Goal: Task Accomplishment & Management: Complete application form

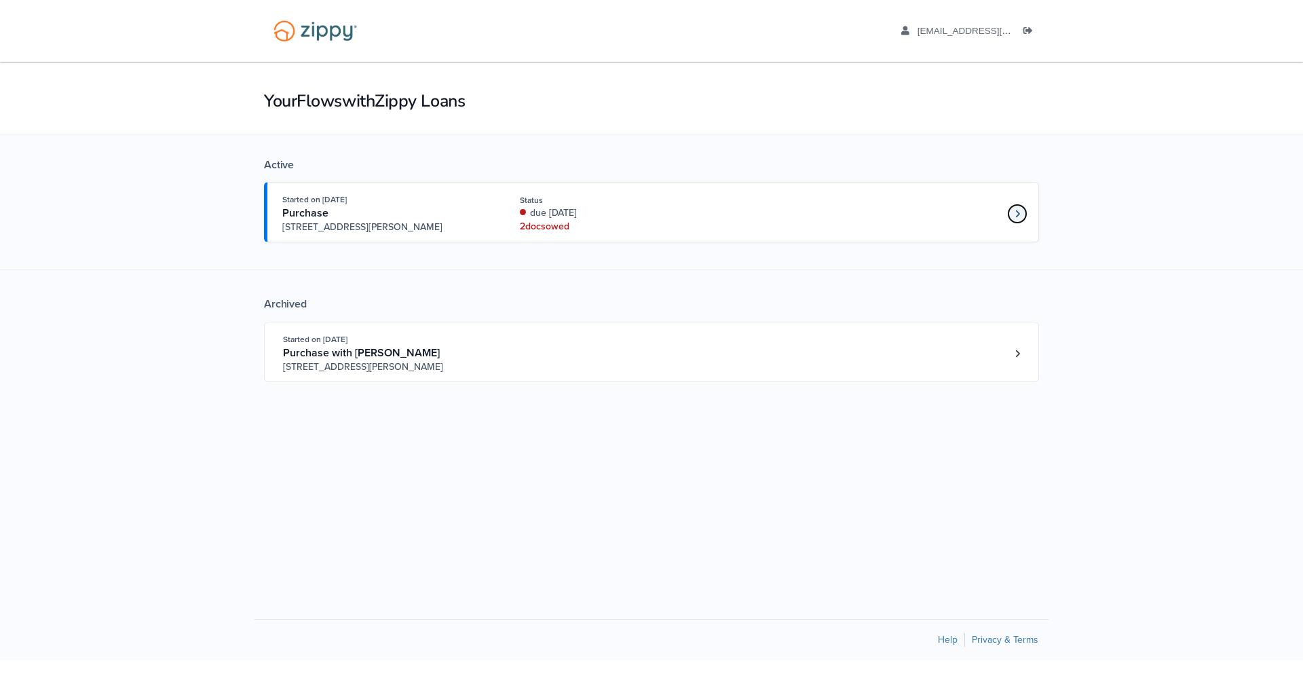
click at [1020, 217] on icon "Loan number 4263773" at bounding box center [1018, 214] width 5 height 10
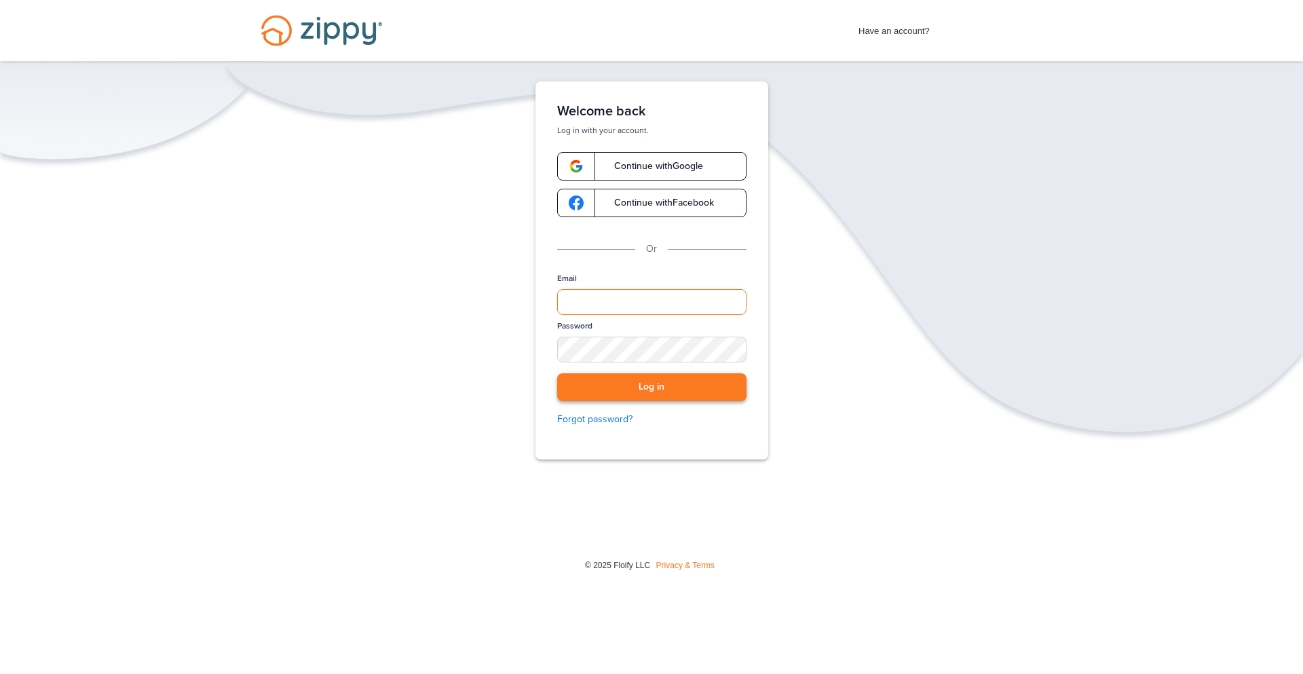
type input "**********"
click at [627, 398] on button "Log in" at bounding box center [651, 387] width 189 height 28
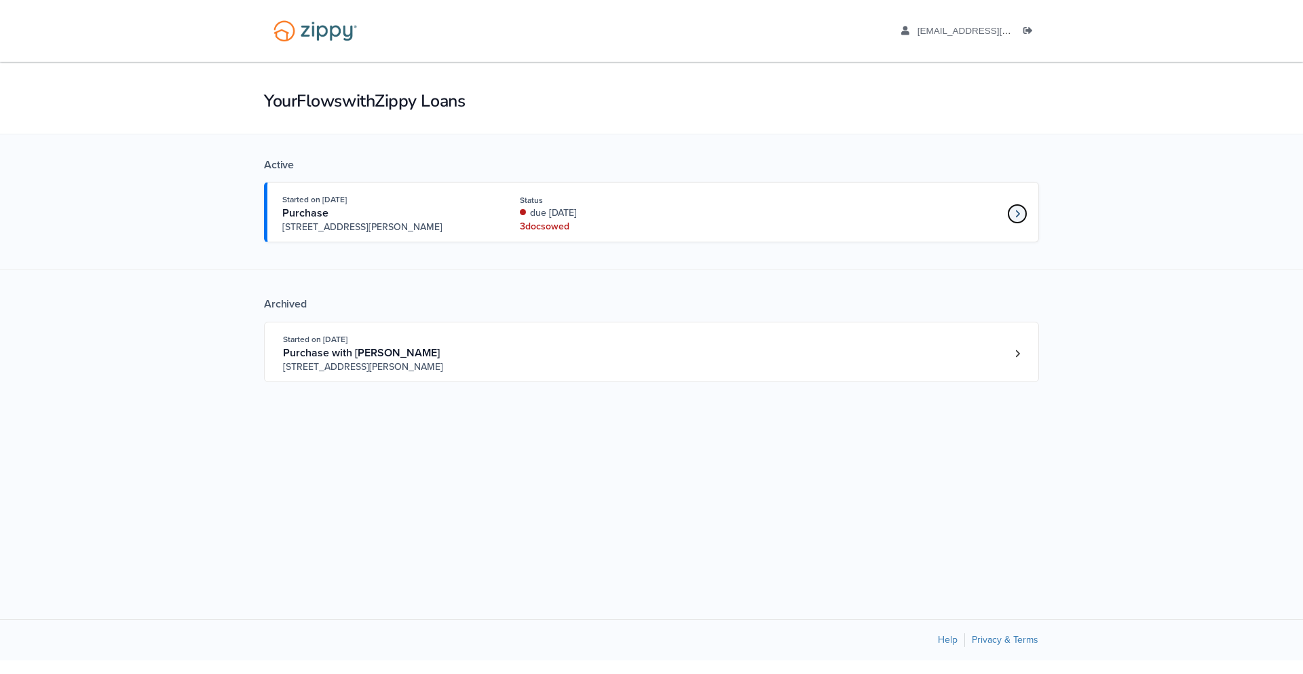
click at [1014, 217] on link "Loan number 4263773" at bounding box center [1017, 214] width 20 height 20
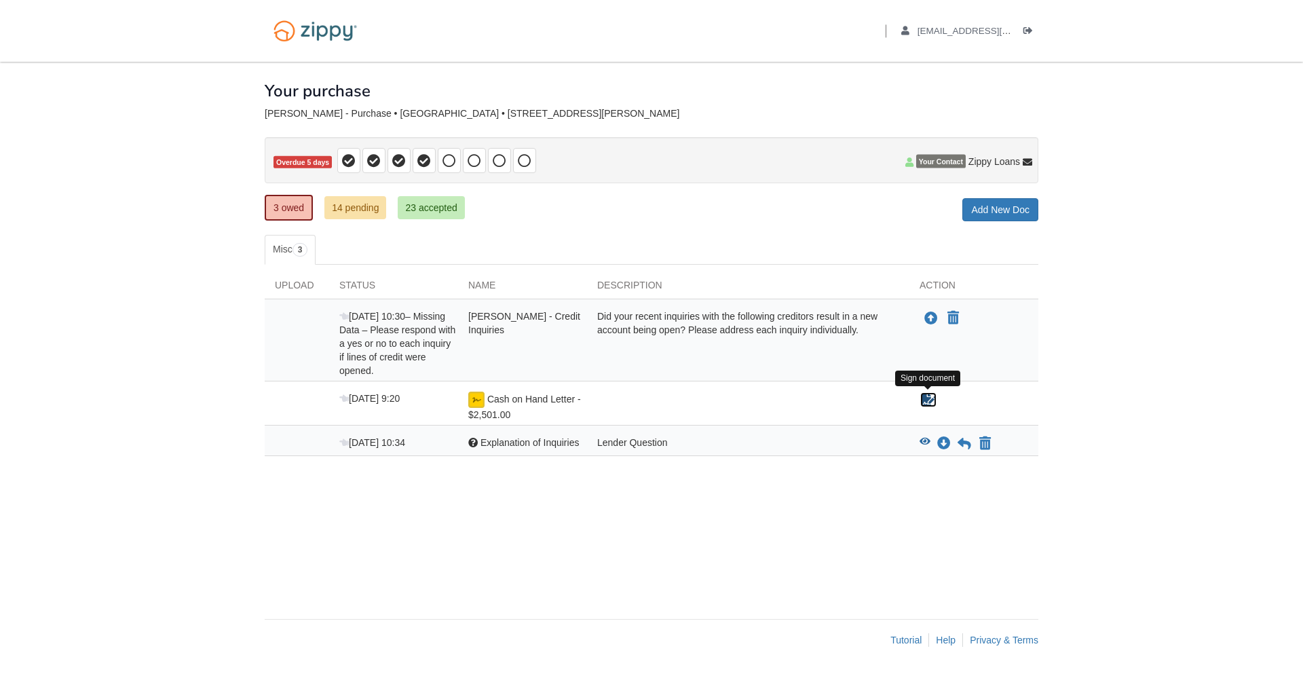
click at [929, 402] on icon "Sign Form" at bounding box center [928, 400] width 15 height 14
click at [924, 441] on icon "View Explanation of Inquiries" at bounding box center [925, 442] width 11 height 10
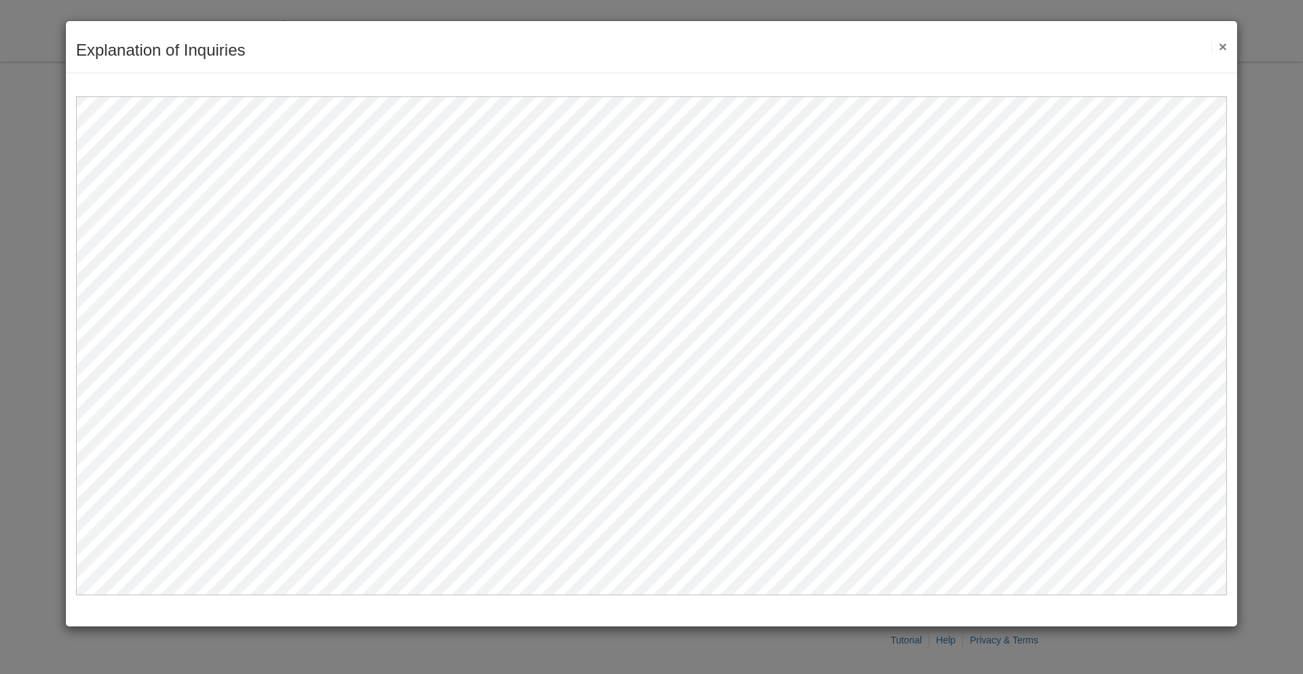
click at [1219, 43] on button "×" at bounding box center [1220, 46] width 16 height 14
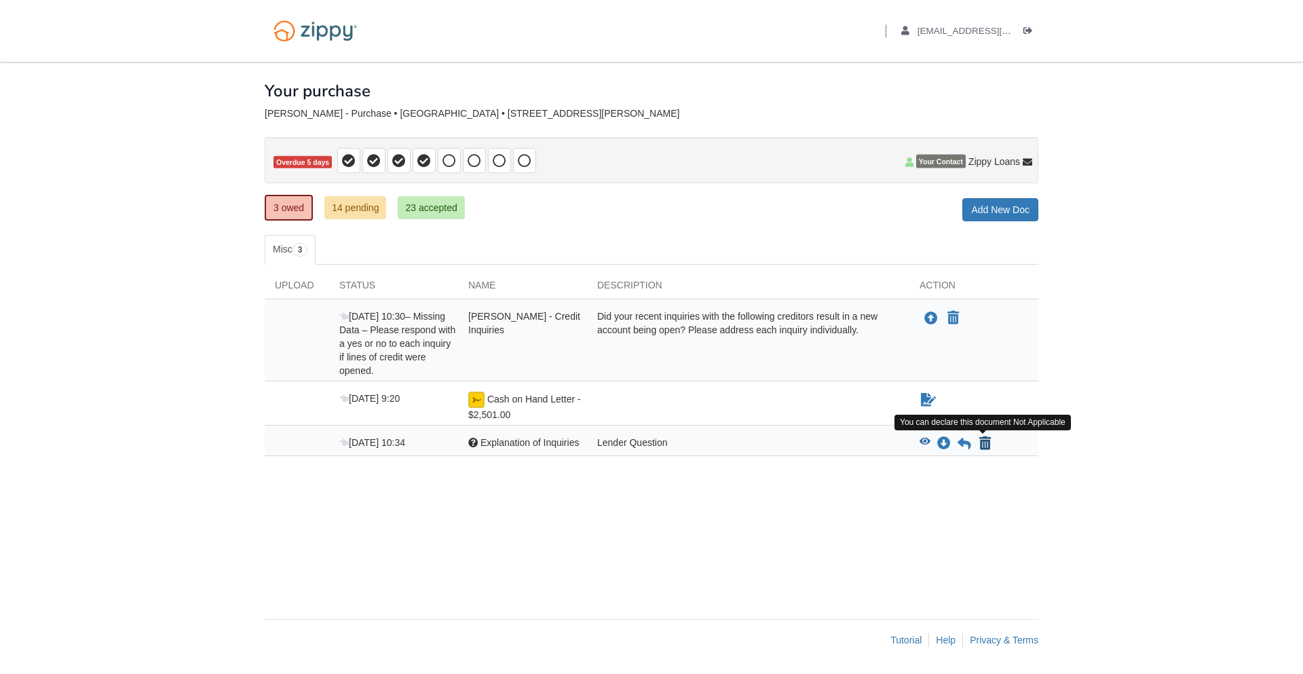
click at [982, 447] on icon "Declare Explanation of Inquiries not applicable" at bounding box center [986, 444] width 12 height 14
type input "**********"
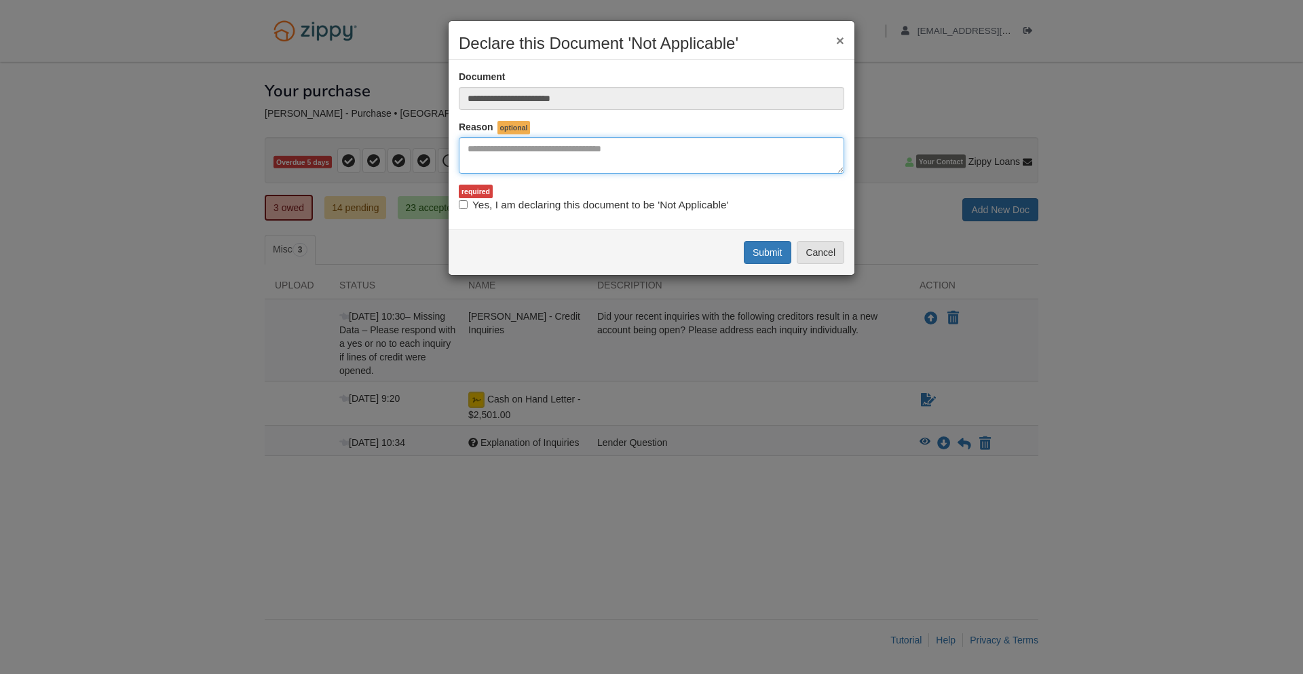
click at [553, 150] on textarea "Reasons Why" at bounding box center [652, 155] width 386 height 37
type textarea "**********"
click at [766, 250] on button "Submit" at bounding box center [768, 252] width 48 height 23
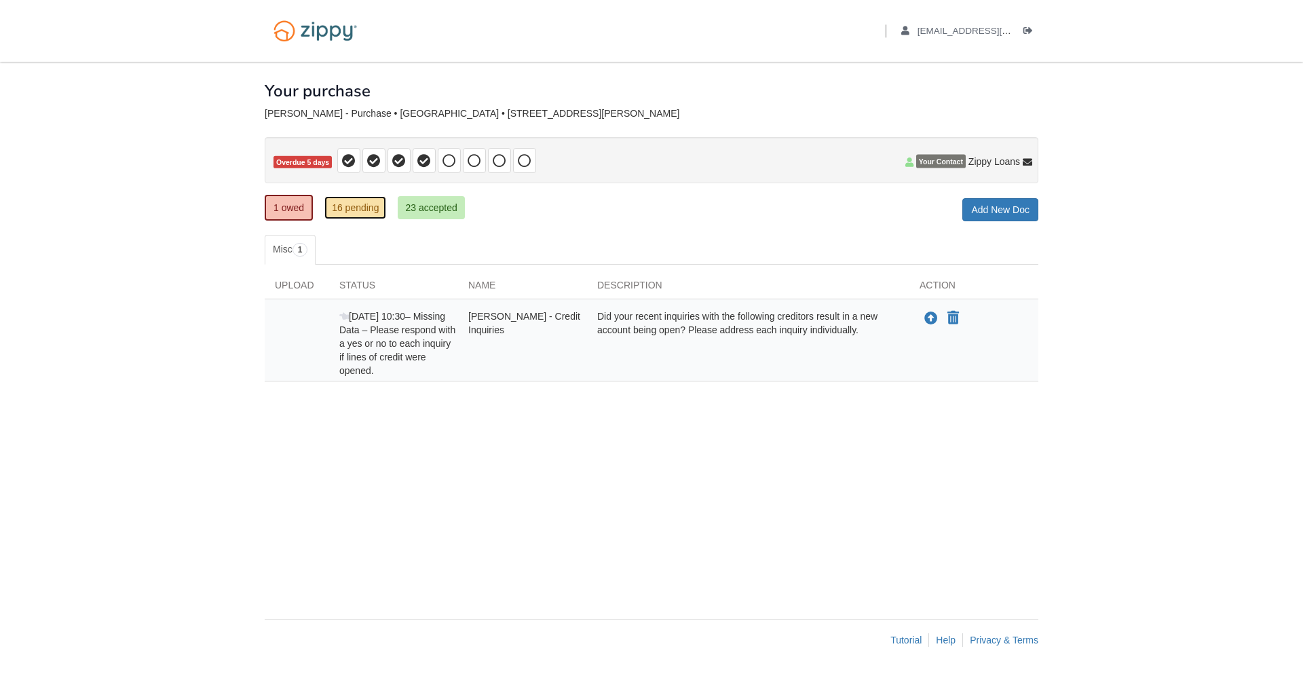
click at [377, 208] on link "16 pending" at bounding box center [355, 207] width 62 height 23
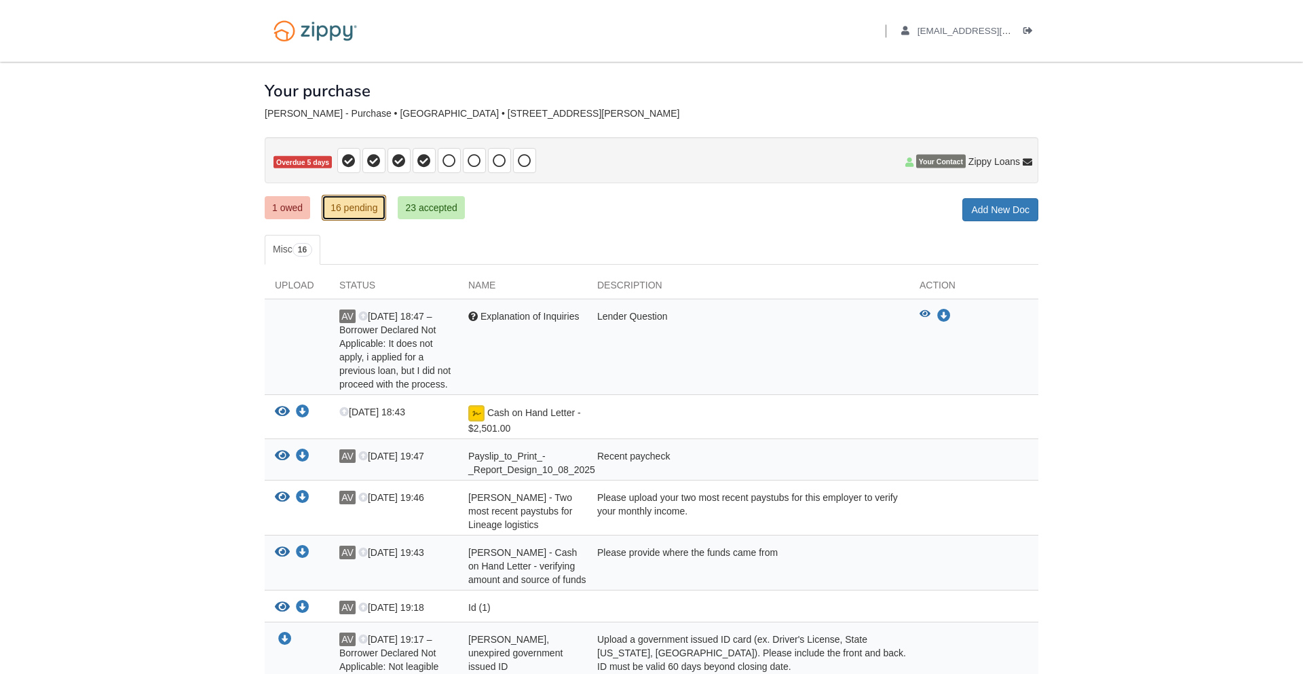
click at [340, 208] on link "16 pending" at bounding box center [354, 208] width 64 height 26
click at [925, 314] on icon "View Explanation of Inquiries" at bounding box center [925, 315] width 11 height 10
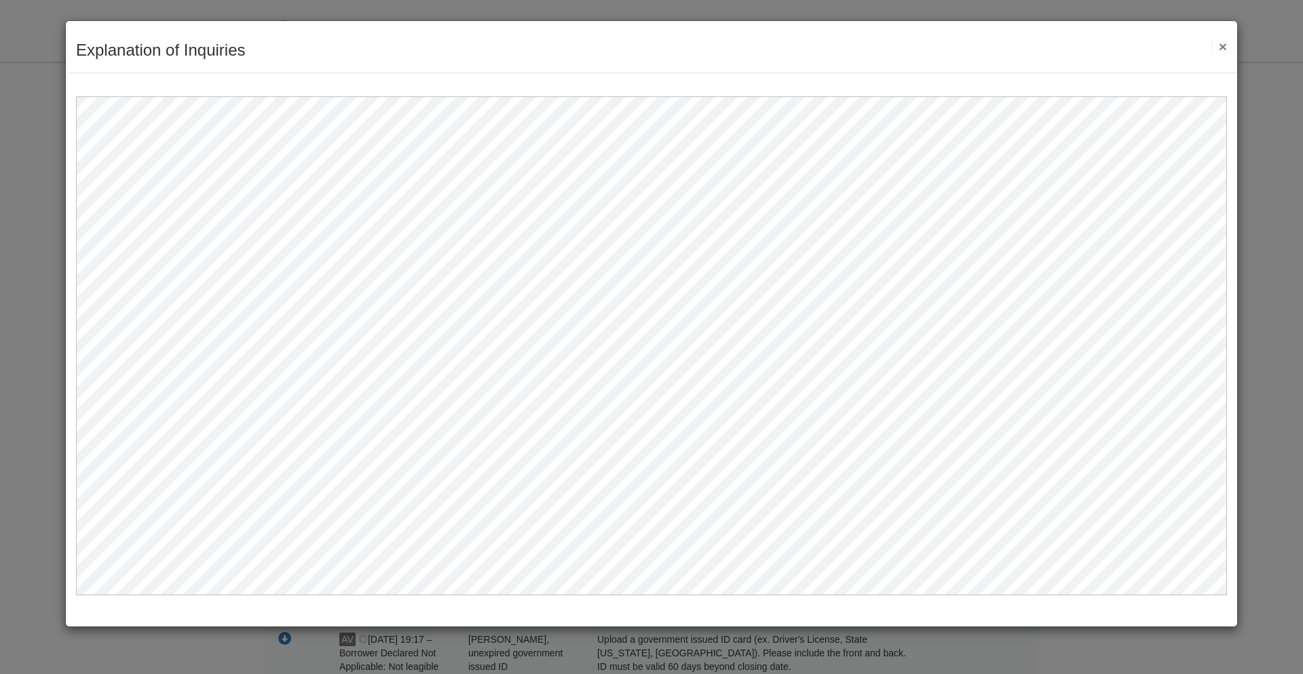
click at [1226, 46] on button "×" at bounding box center [1220, 46] width 16 height 14
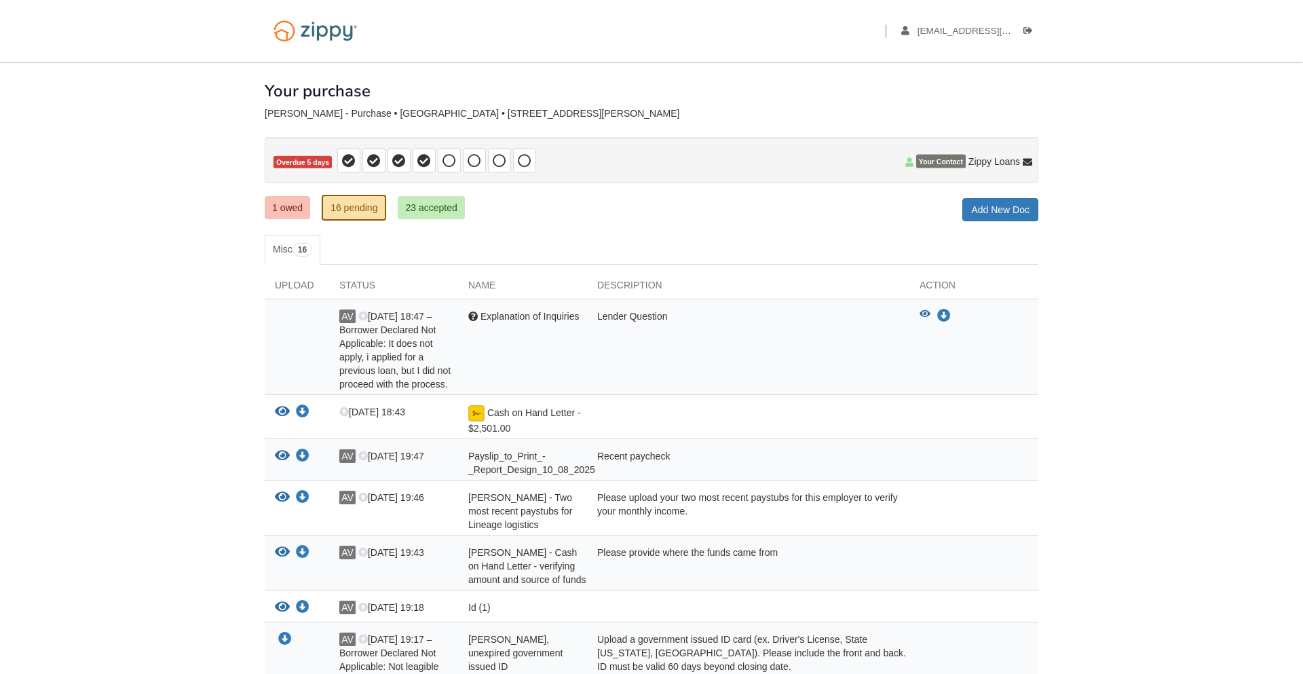
click at [1123, 349] on body "Back to My Flows alexandervazquez1030@gmail.com Logout" at bounding box center [651, 551] width 1303 height 1102
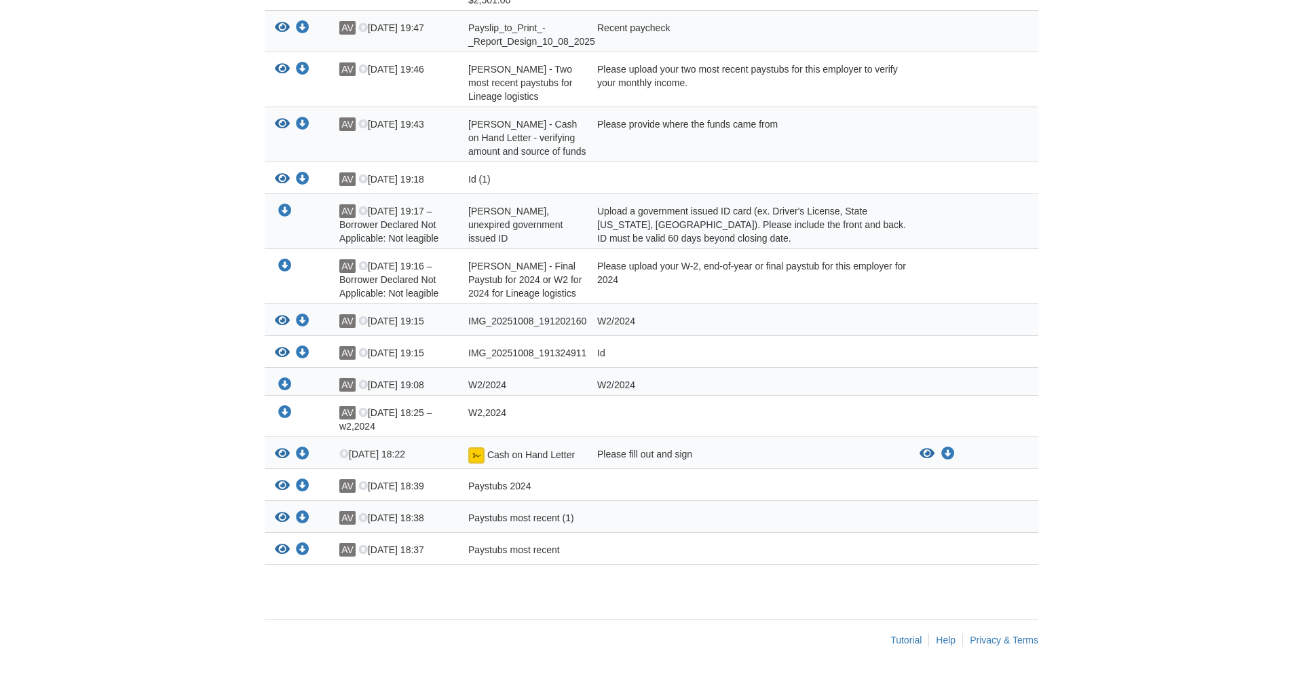
scroll to position [442, 0]
click at [284, 266] on icon "Download Alexander Vazquez - Final Paystub for 2024 or W2 for 2024 for Lineage …" at bounding box center [285, 266] width 14 height 14
click at [925, 454] on icon "View Cash on Hand Letter" at bounding box center [927, 454] width 15 height 14
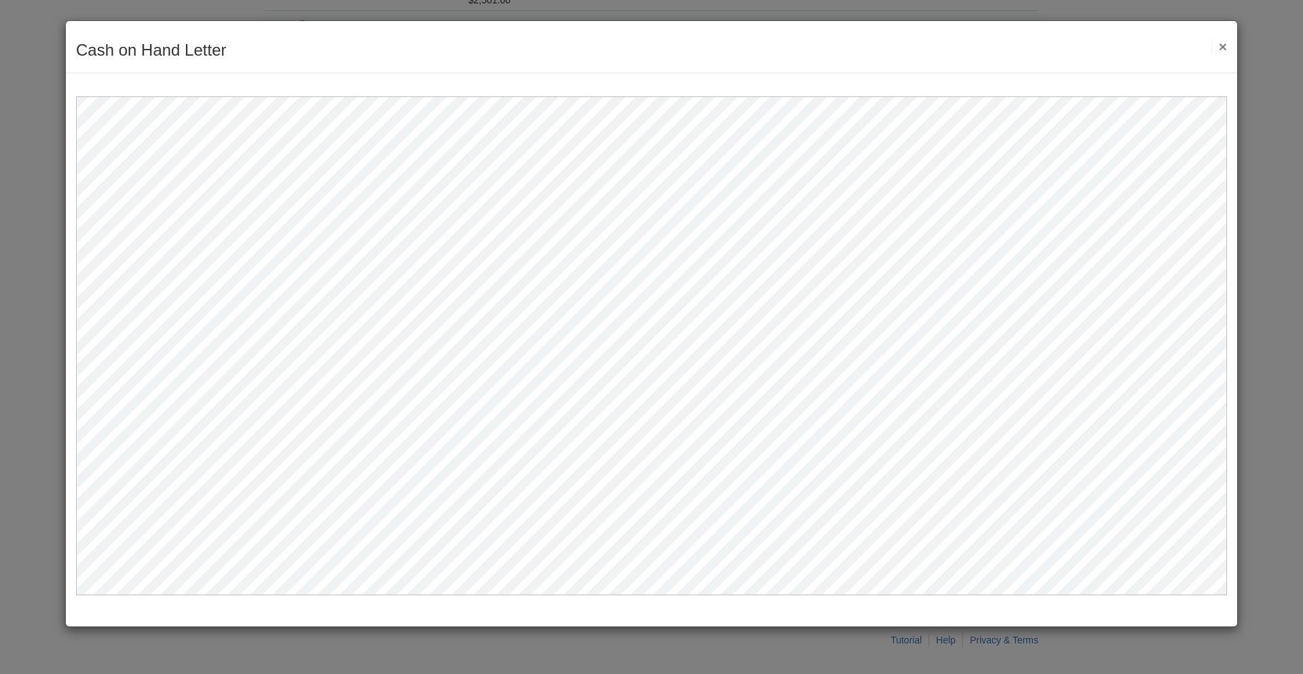
click at [1225, 46] on button "×" at bounding box center [1220, 46] width 16 height 14
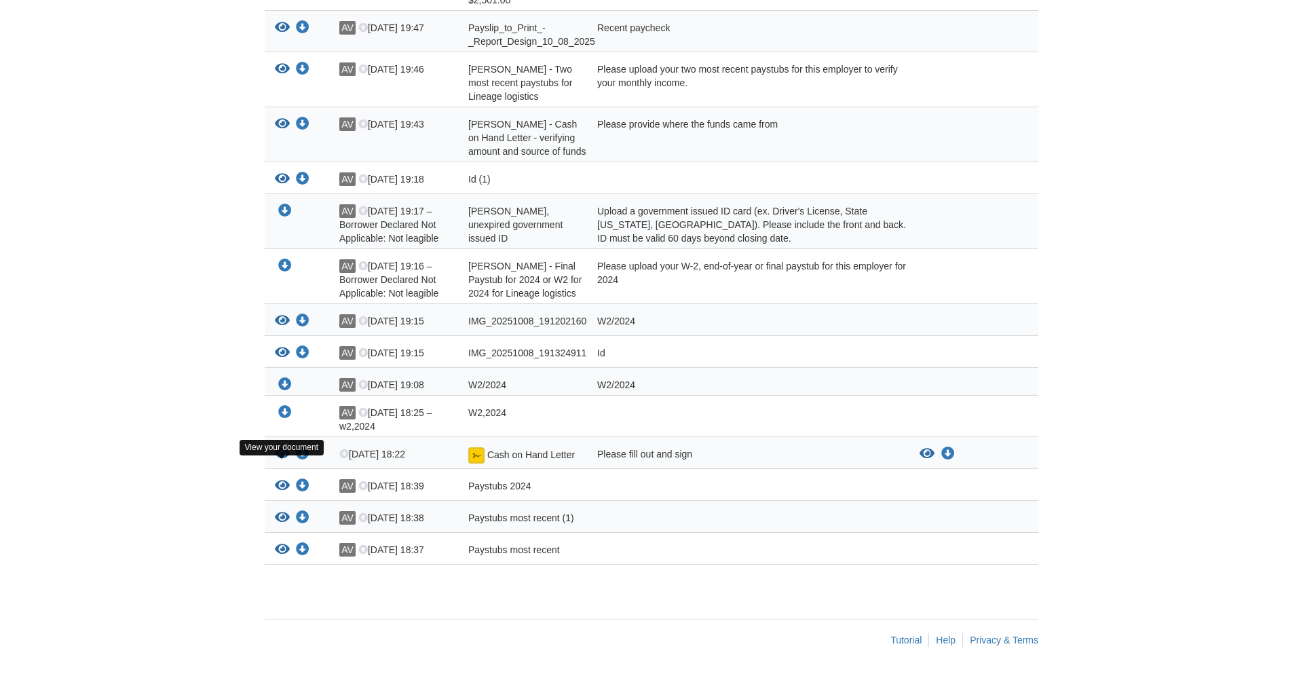
click at [283, 453] on icon "View Cash on Hand Letter" at bounding box center [282, 454] width 15 height 14
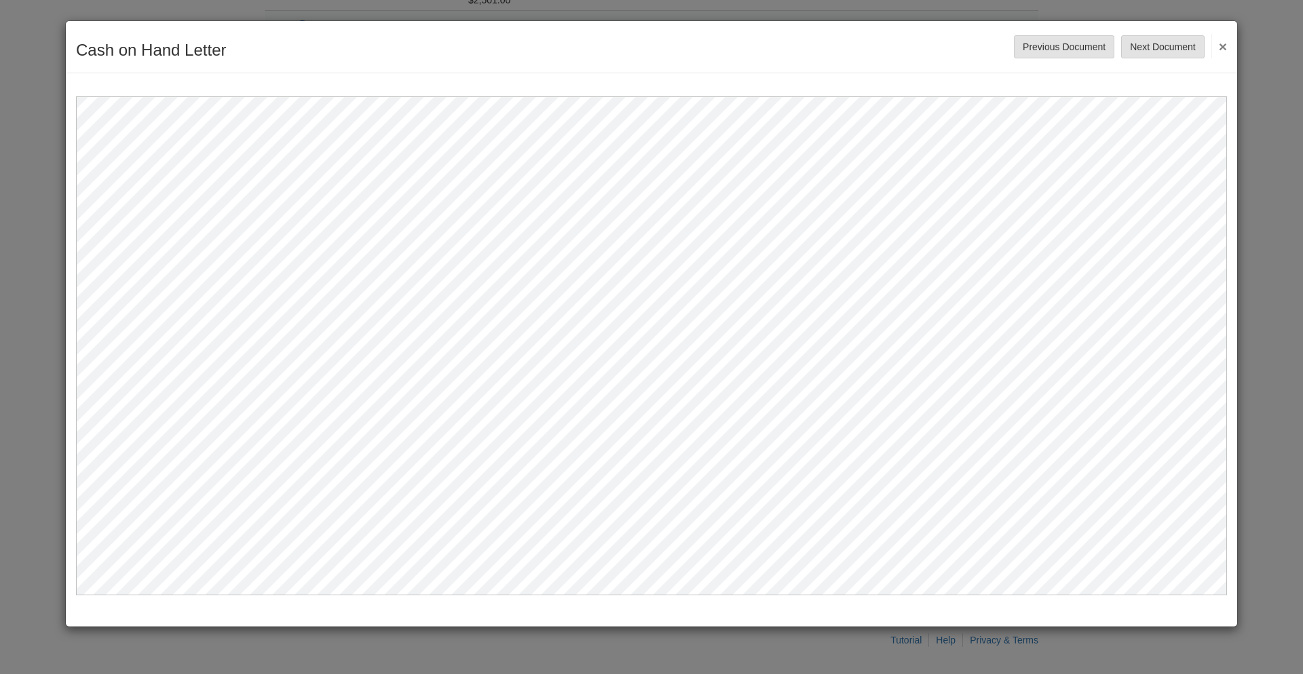
click at [1222, 45] on button "×" at bounding box center [1220, 46] width 16 height 24
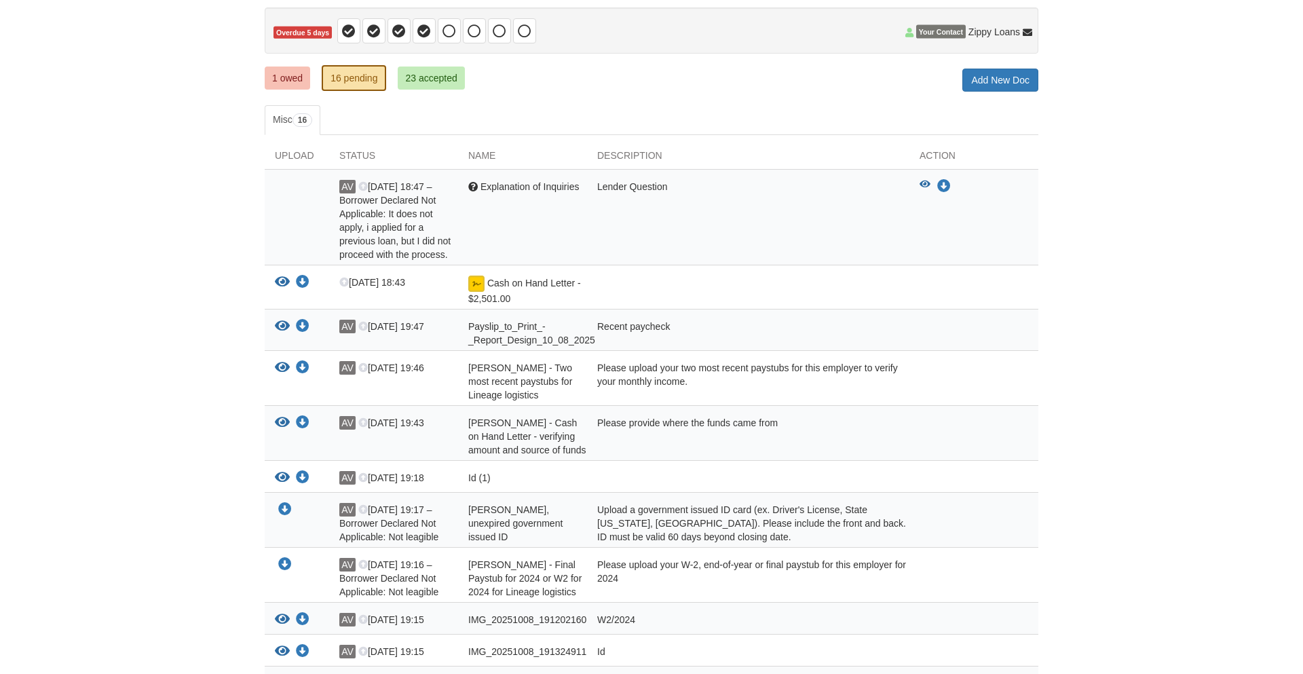
scroll to position [116, 0]
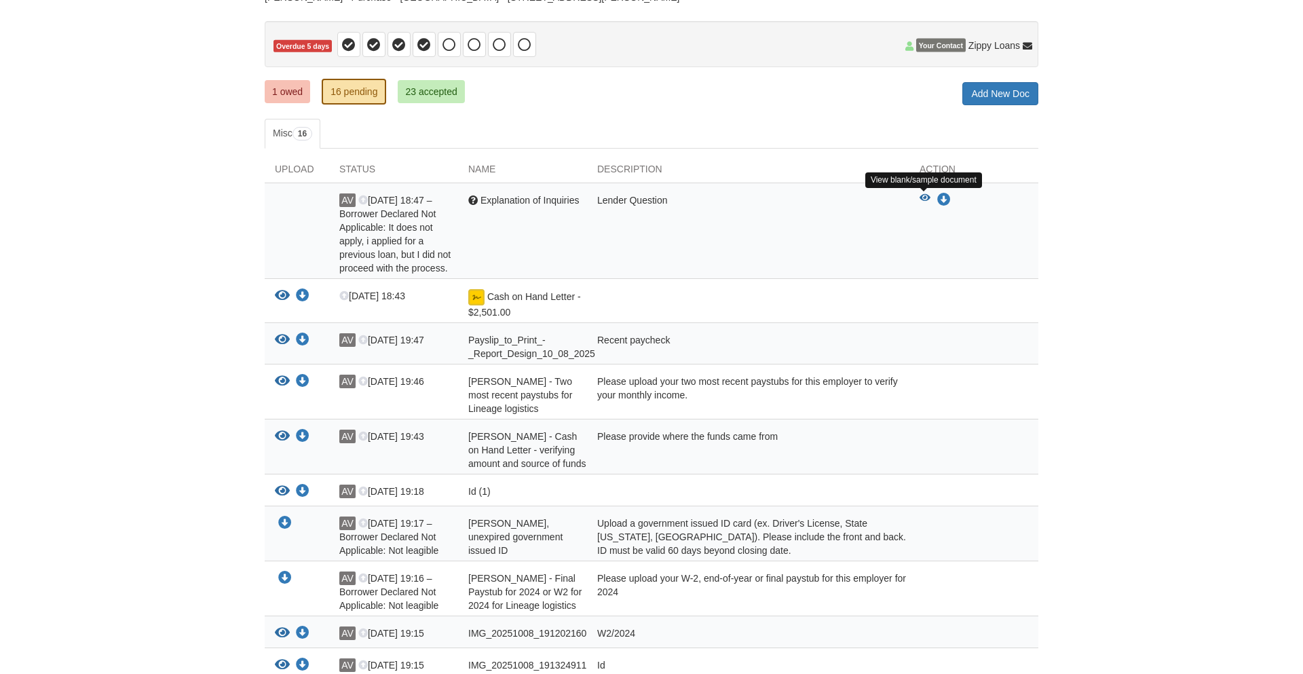
click at [921, 196] on icon "View Explanation of Inquiries" at bounding box center [925, 198] width 11 height 10
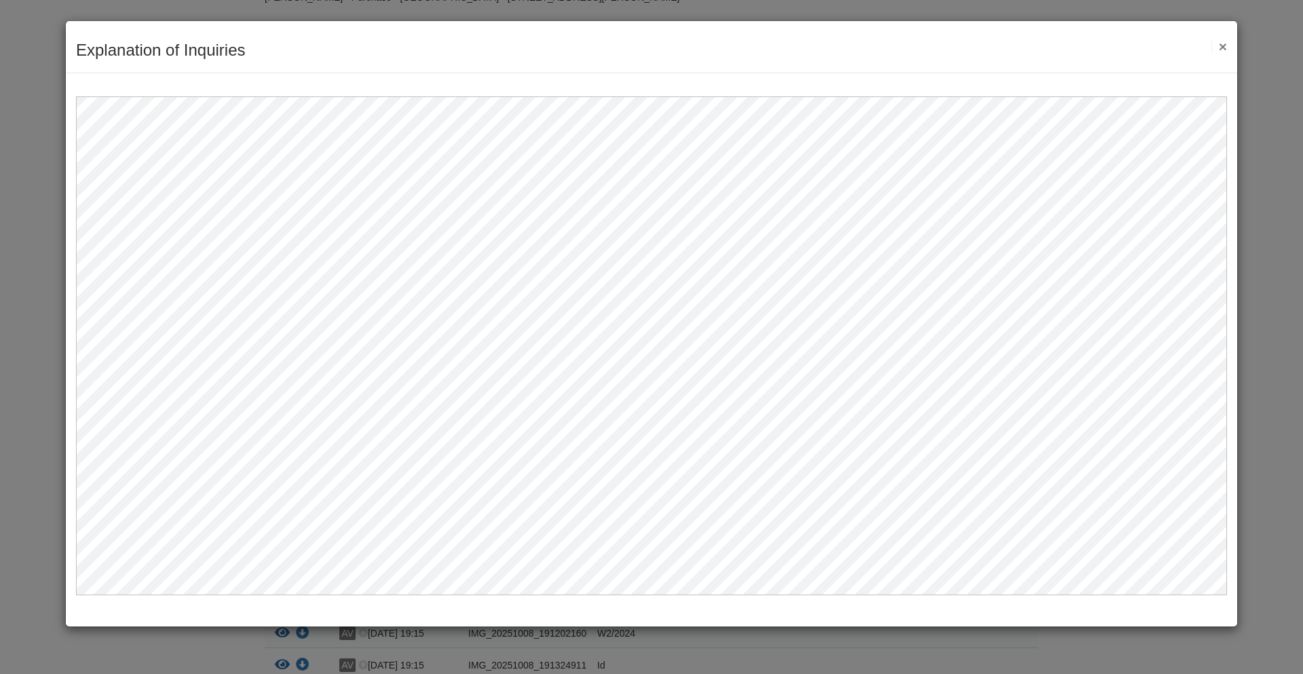
click at [1225, 45] on button "×" at bounding box center [1220, 46] width 16 height 14
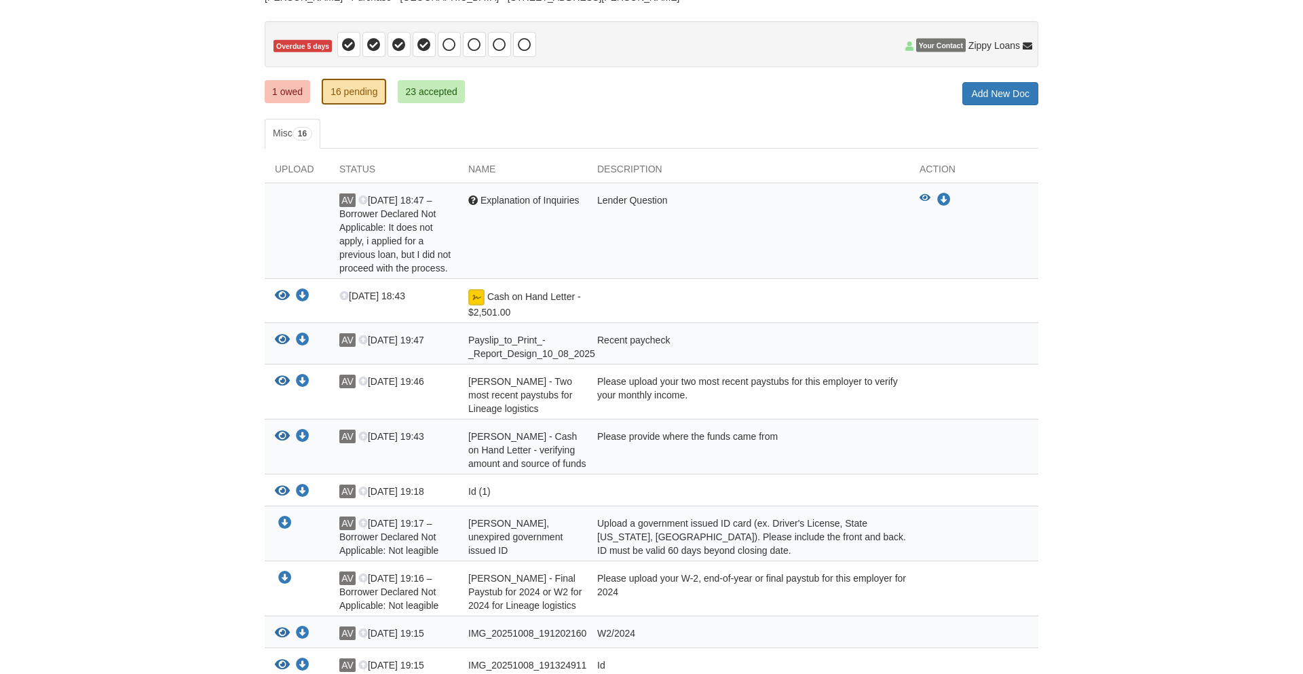
click at [366, 198] on icon at bounding box center [363, 201] width 10 height 10
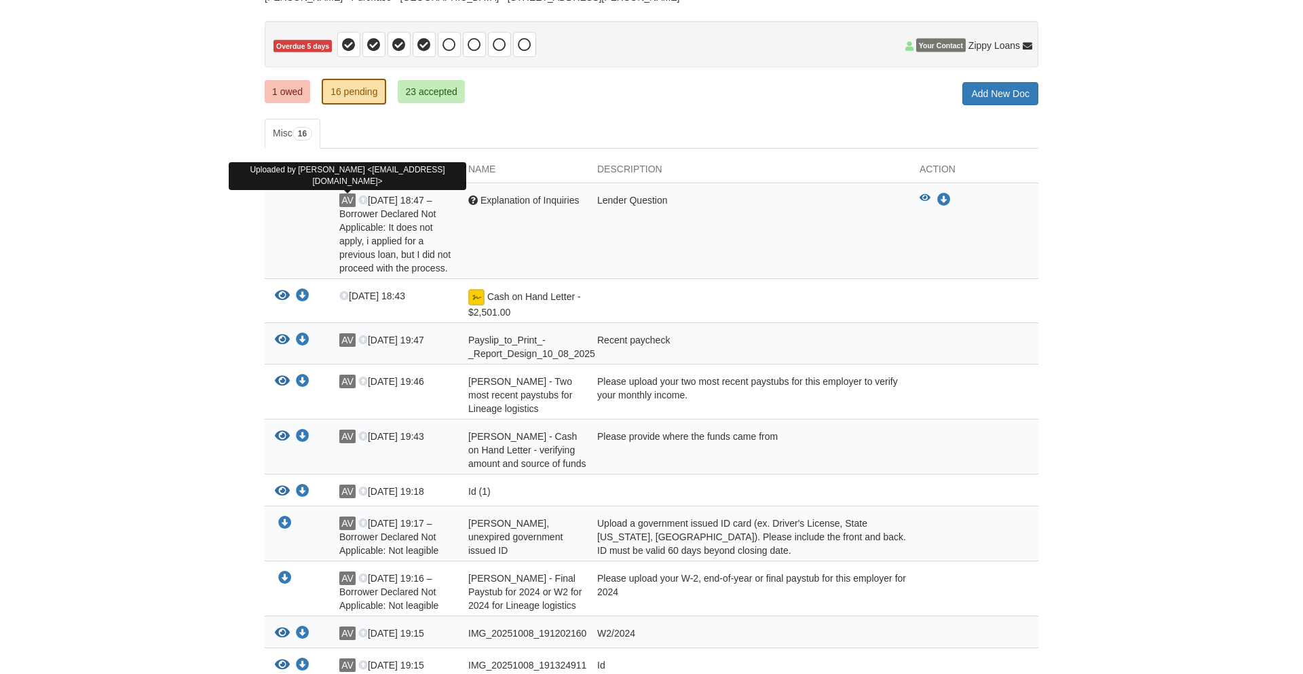
click at [348, 204] on span "AV" at bounding box center [347, 200] width 16 height 14
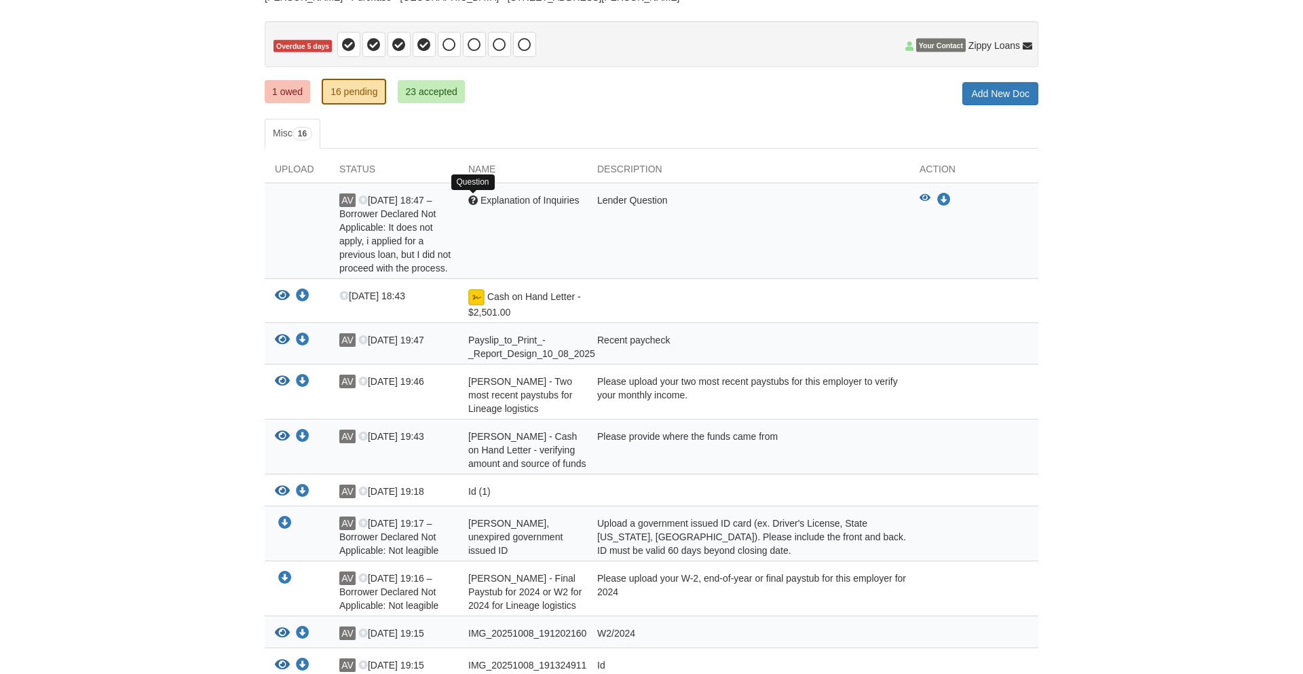
click at [472, 199] on div at bounding box center [473, 201] width 10 height 10
click at [277, 92] on link "1 owed" at bounding box center [287, 91] width 45 height 23
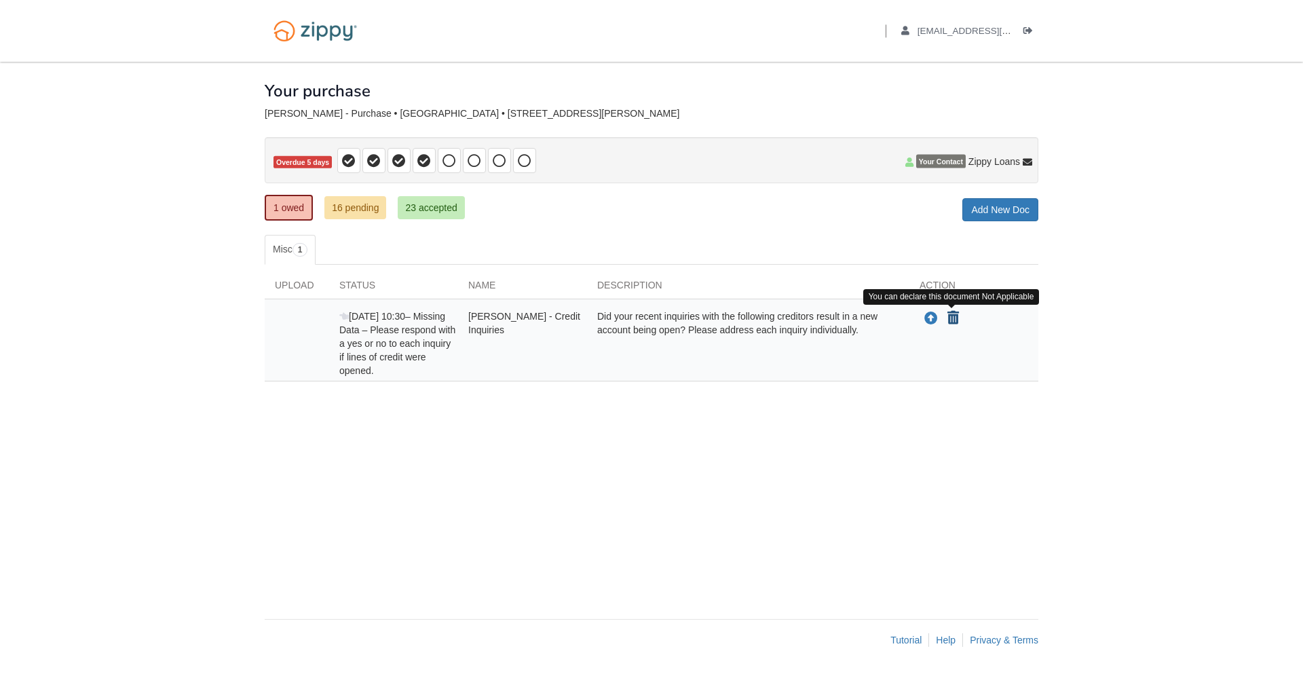
click at [953, 321] on icon "Declare Alexander Vazquez - Credit Inquiries not applicable" at bounding box center [954, 319] width 12 height 14
type input "**********"
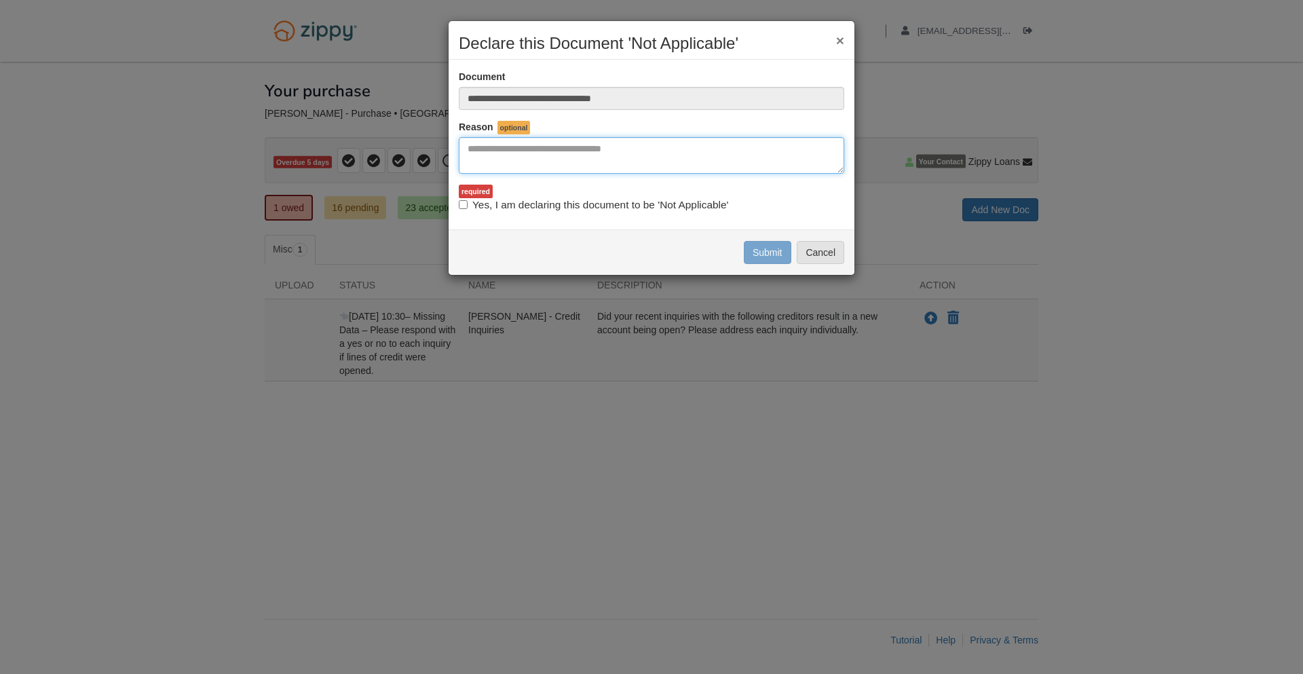
click at [538, 159] on textarea "Reasons Why" at bounding box center [652, 155] width 386 height 37
type textarea "**"
click at [764, 252] on button "Submit" at bounding box center [768, 252] width 48 height 23
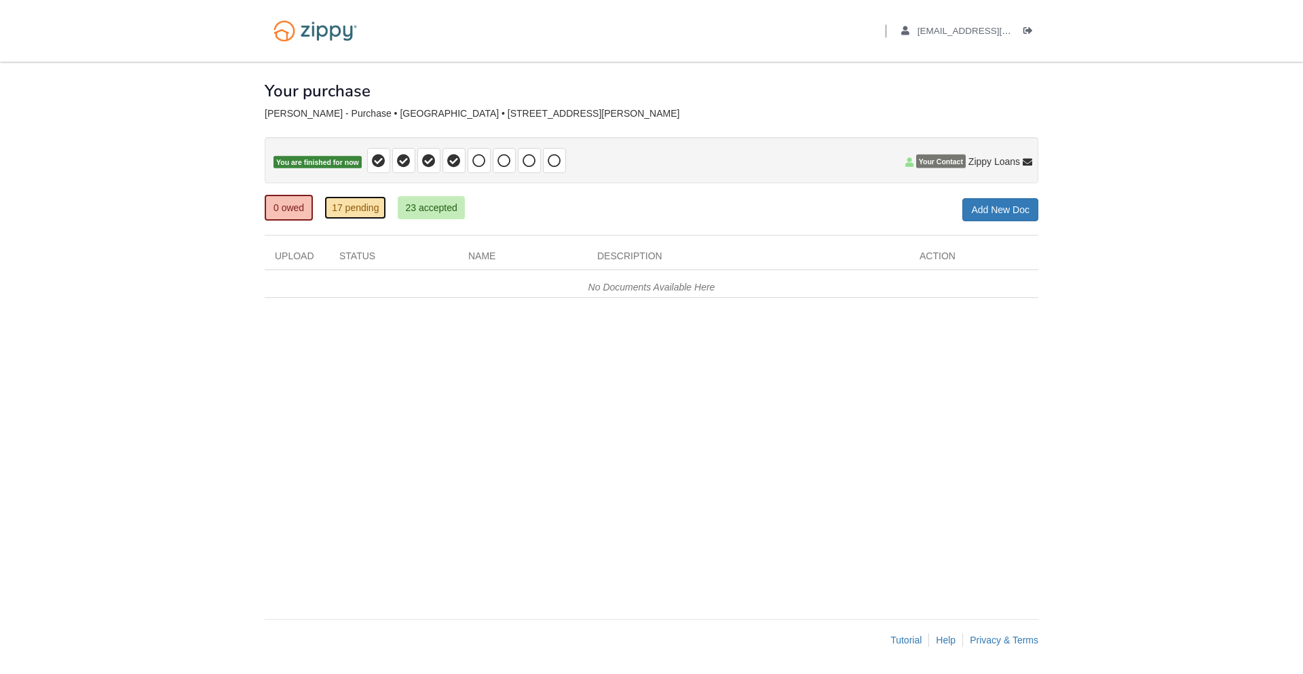
click at [360, 216] on link "17 pending" at bounding box center [355, 207] width 62 height 23
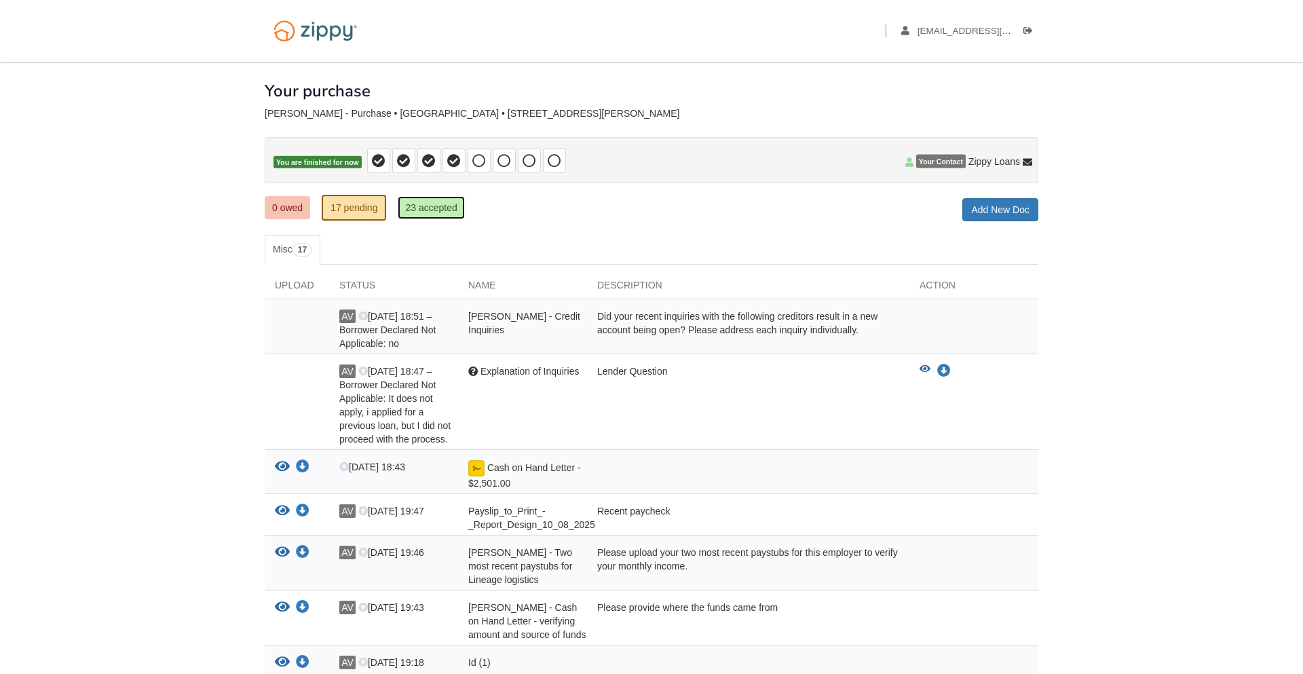
click at [427, 212] on link "23 accepted" at bounding box center [431, 207] width 67 height 23
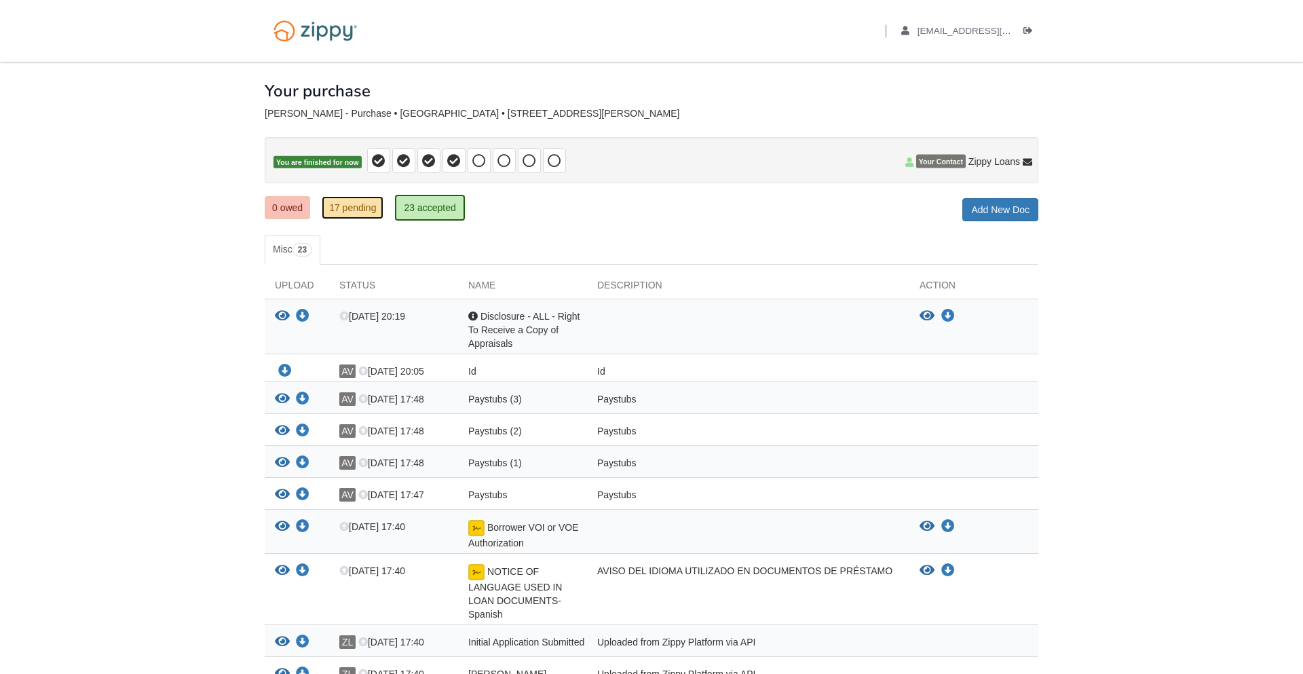
click at [360, 217] on link "17 pending" at bounding box center [353, 207] width 62 height 23
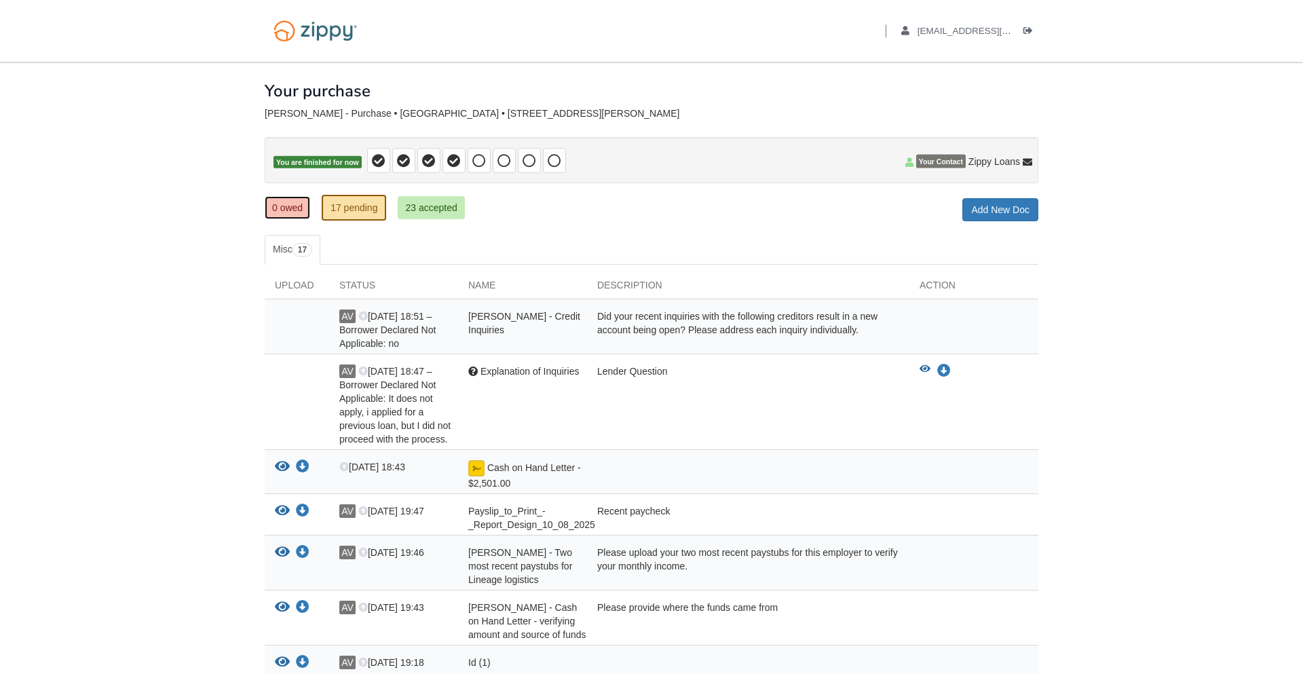
click at [288, 210] on link "0 owed" at bounding box center [287, 207] width 45 height 23
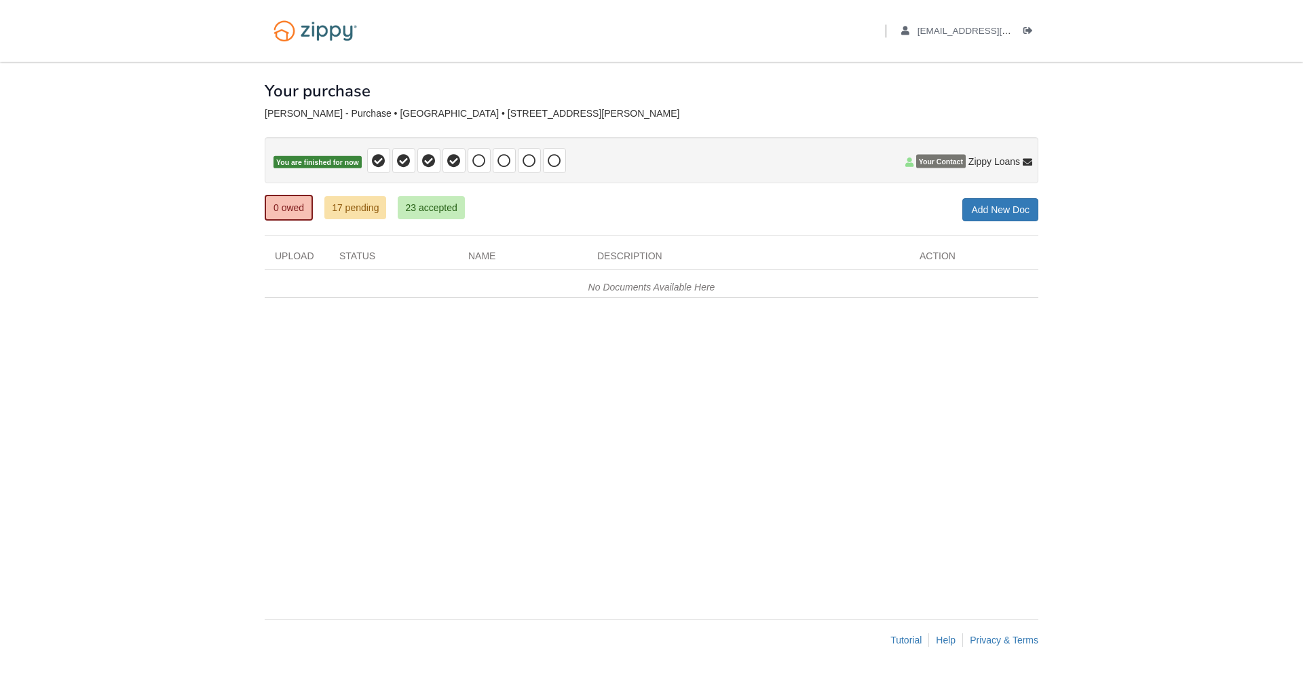
click at [721, 412] on div "× × × Pending Add Document Notice document will be included in the email sent t…" at bounding box center [652, 334] width 774 height 544
